Goal: Find specific page/section: Find specific page/section

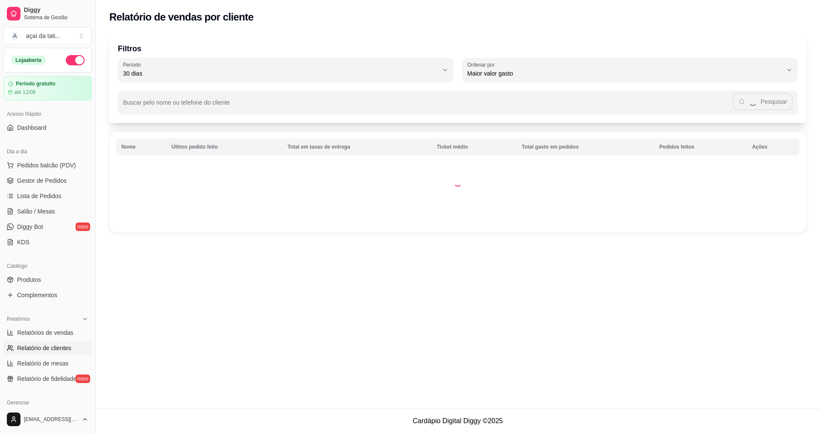
select select "30"
select select "HIGHEST_TOTAL_SPENT_WITH_ORDERS"
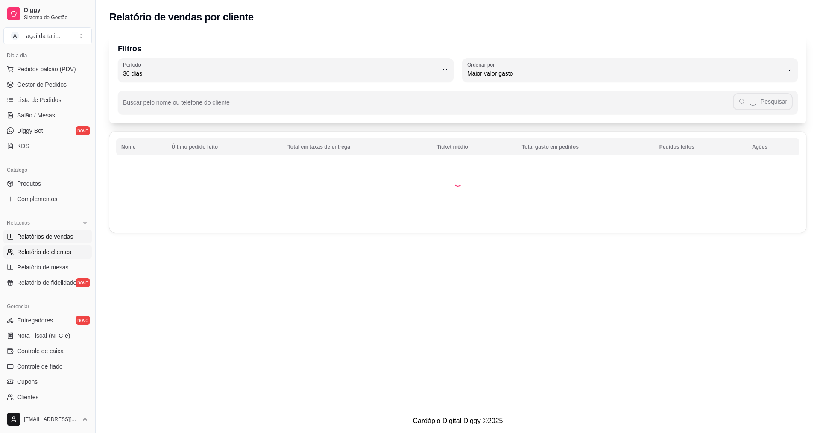
click at [35, 240] on span "Relatórios de vendas" at bounding box center [45, 236] width 56 height 9
select select "ALL"
select select "0"
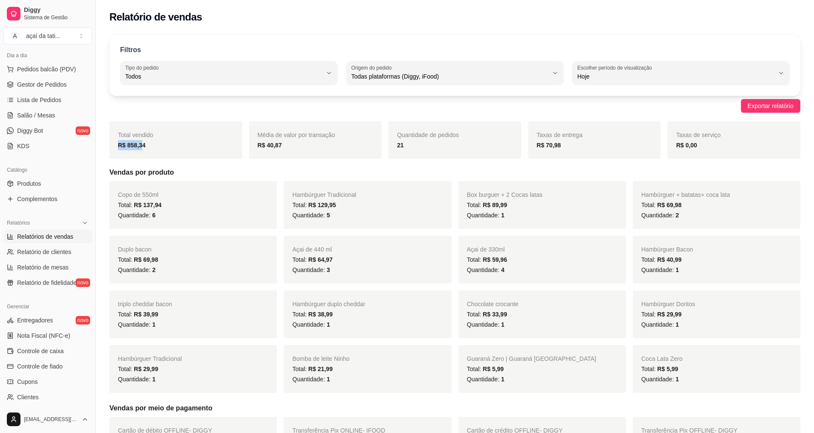
drag, startPoint x: 120, startPoint y: 155, endPoint x: 108, endPoint y: 154, distance: 12.0
click at [146, 146] on div "R$ 858,34" at bounding box center [176, 145] width 116 height 10
click at [36, 104] on link "Lista de Pedidos" at bounding box center [47, 100] width 88 height 14
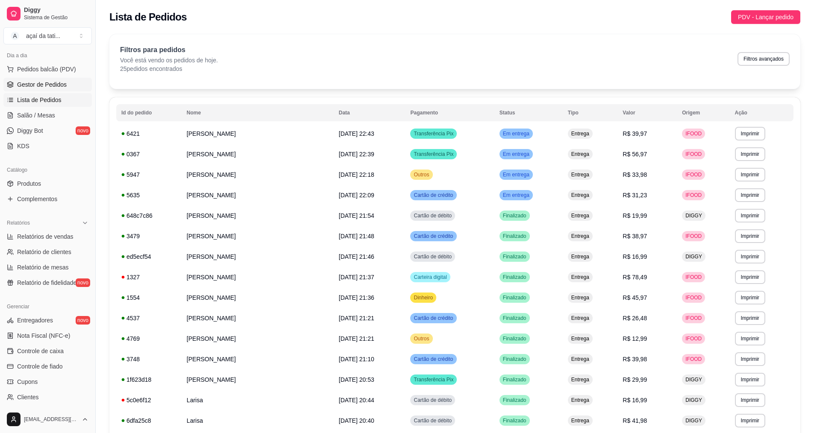
click at [44, 86] on span "Gestor de Pedidos" at bounding box center [42, 84] width 50 height 9
